Goal: Browse casually: Explore the website without a specific task or goal

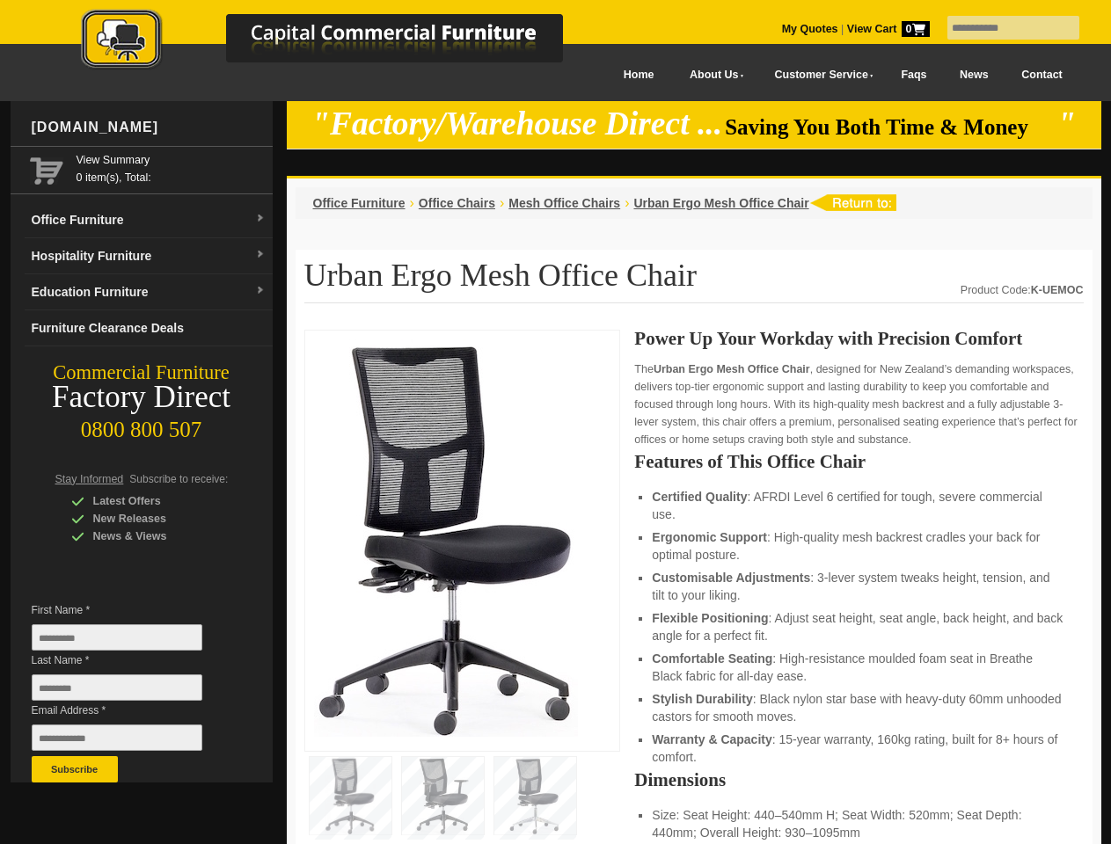
click at [1002, 28] on input "text" at bounding box center [1013, 28] width 132 height 24
click at [130, 692] on input "Last Name *" at bounding box center [117, 687] width 171 height 26
click at [75, 769] on button "Subscribe" at bounding box center [75, 769] width 86 height 26
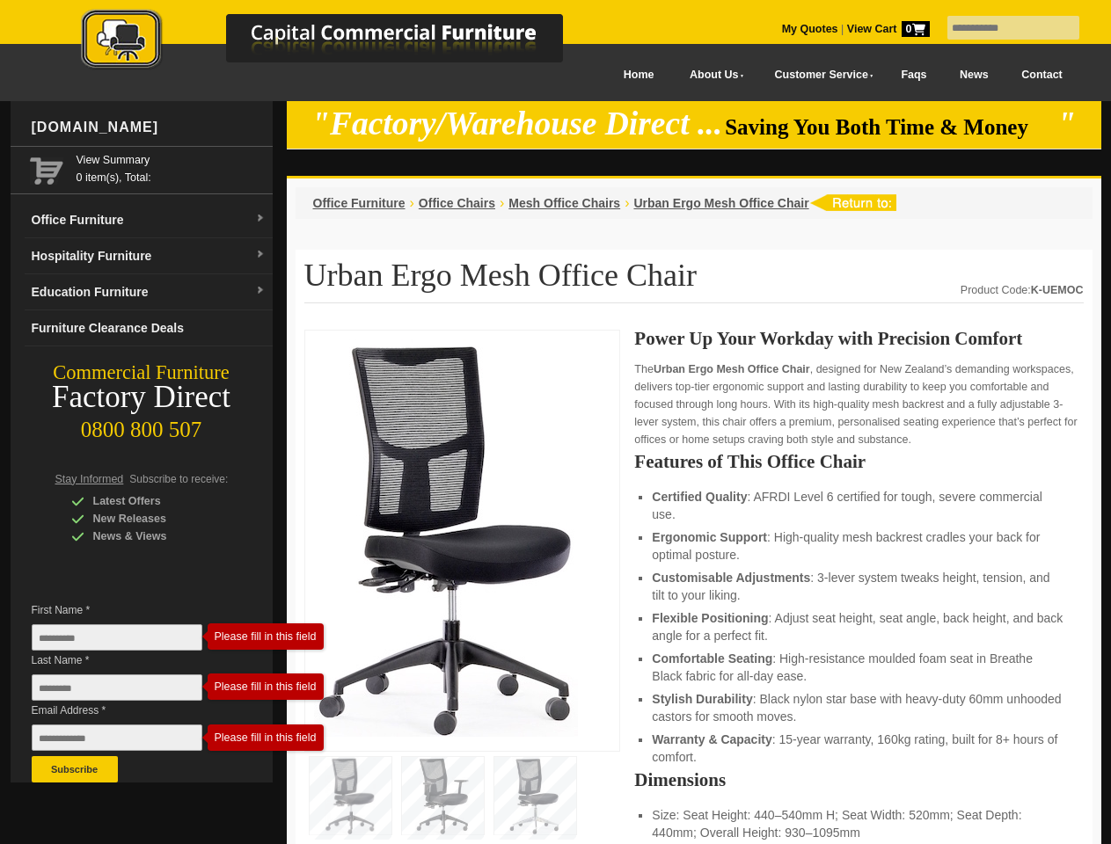
click at [694, 587] on li "Customisable Adjustments : 3-lever system tweaks height, tension, and tilt to y…" at bounding box center [858, 586] width 413 height 35
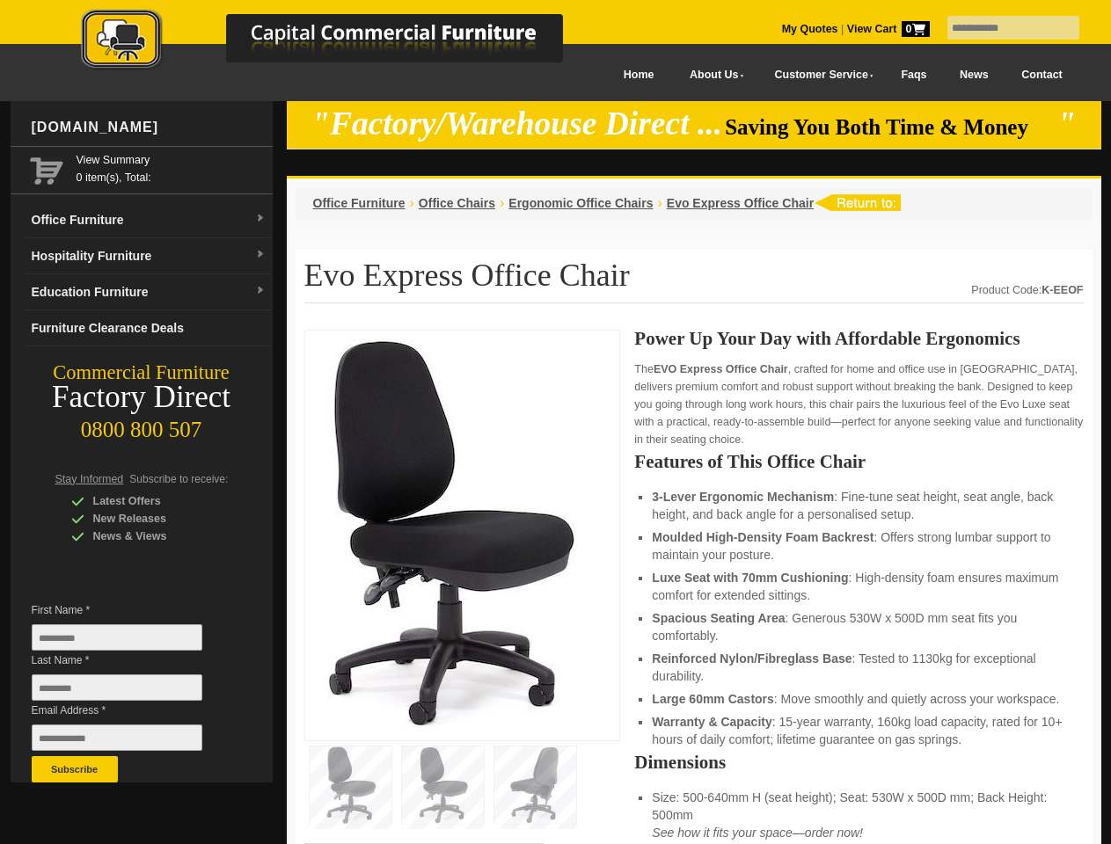
click at [1002, 28] on input "text" at bounding box center [1013, 28] width 132 height 24
click at [130, 692] on input "Last Name *" at bounding box center [117, 687] width 171 height 26
click at [75, 769] on button "Subscribe" at bounding box center [75, 769] width 86 height 26
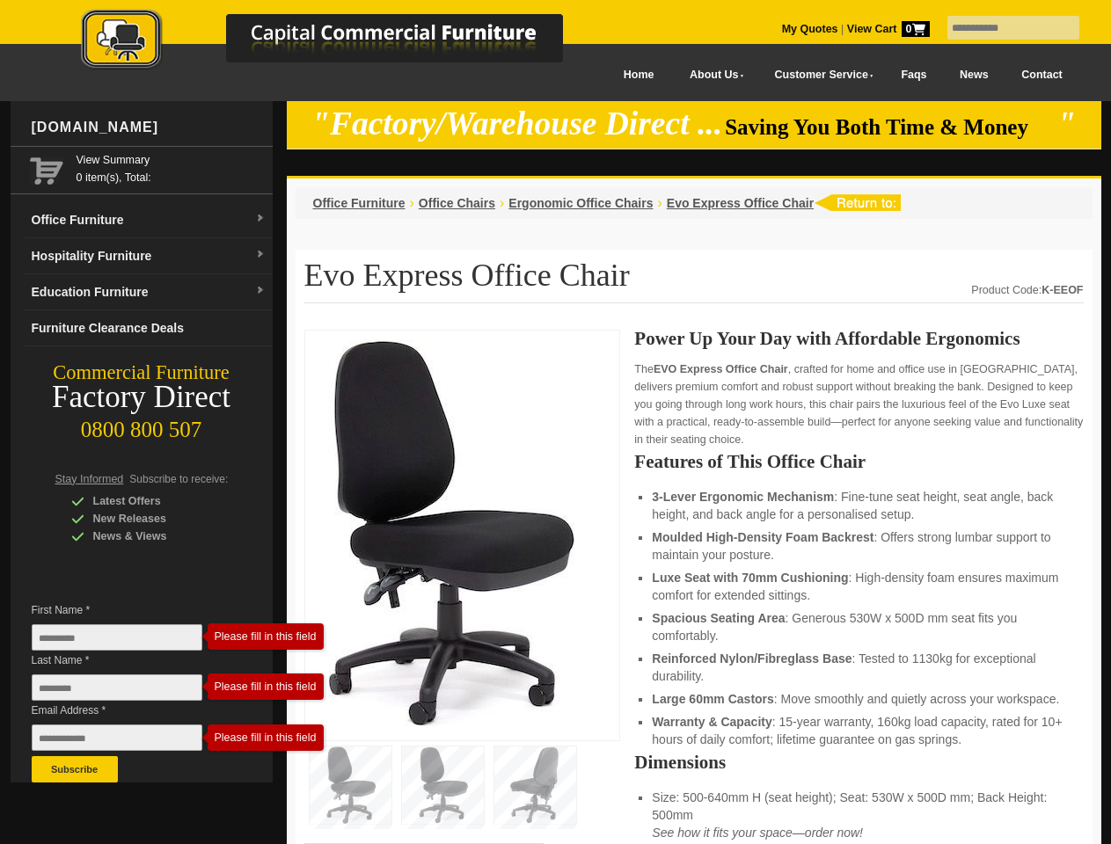
click at [694, 587] on li "Luxe Seat with 70mm Cushioning : High-density foam ensures maximum comfort for …" at bounding box center [858, 586] width 413 height 35
